Goal: Check status

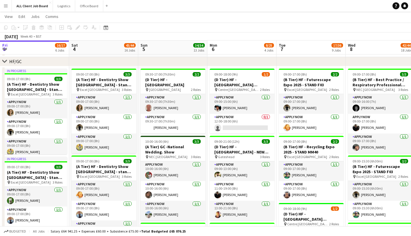
scroll to position [0, 183]
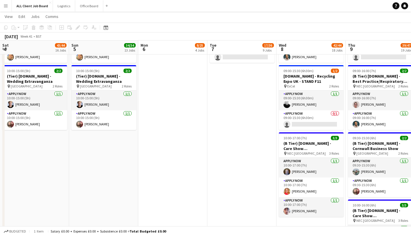
scroll to position [0, 171]
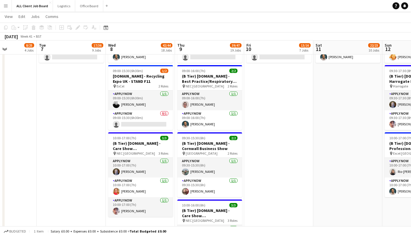
click at [11, 8] on button "Menu" at bounding box center [6, 6] width 12 height 12
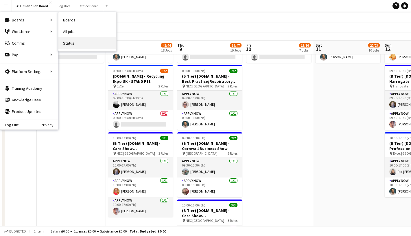
click at [74, 44] on link "Status" at bounding box center [87, 43] width 58 height 12
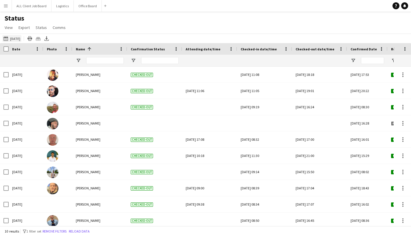
click at [21, 38] on button "[DATE] to [DATE] [DATE]" at bounding box center [11, 38] width 19 height 7
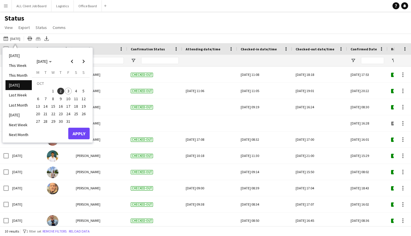
click at [67, 90] on span "3" at bounding box center [68, 91] width 7 height 7
click at [73, 133] on button "Apply" at bounding box center [78, 134] width 21 height 12
